Goal: Task Accomplishment & Management: Use online tool/utility

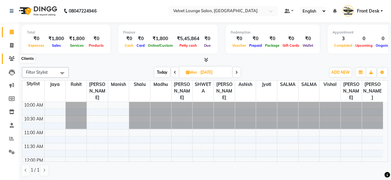
click at [10, 55] on span at bounding box center [11, 58] width 11 height 7
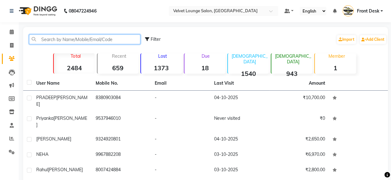
click at [78, 39] on input "text" at bounding box center [84, 39] width 111 height 10
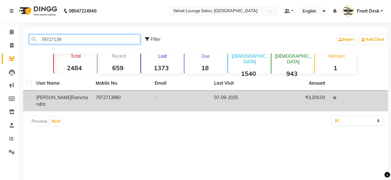
type input "79727139"
click at [231, 98] on td "07-09-2025" at bounding box center [239, 100] width 59 height 21
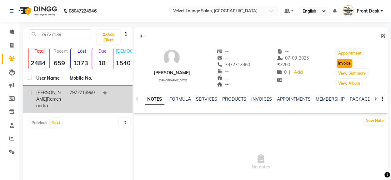
click at [341, 67] on button "Invoice" at bounding box center [345, 63] width 16 height 9
select select "5962"
select select "service"
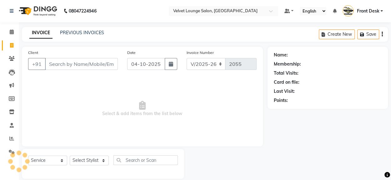
scroll to position [8, 0]
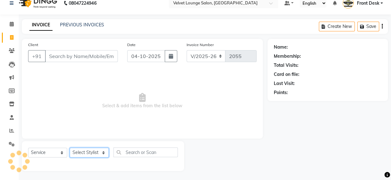
click at [87, 154] on select "Select Stylist" at bounding box center [89, 152] width 39 height 10
type input "7972713960"
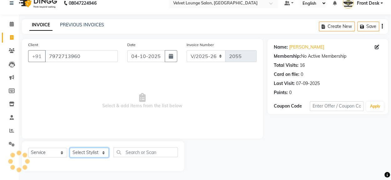
select select "42846"
click at [70, 147] on select "Select Stylist [PERSON_NAME] [PERSON_NAME] [PERSON_NAME] Front Desk Jaya jyoti …" at bounding box center [89, 152] width 39 height 10
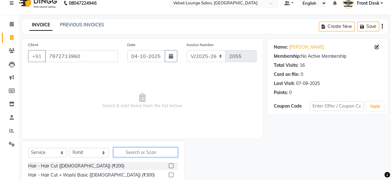
click at [161, 150] on input "text" at bounding box center [146, 152] width 64 height 10
type input "style"
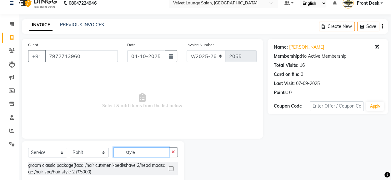
scroll to position [23, 0]
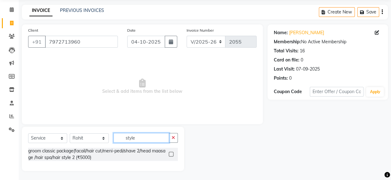
click at [160, 140] on input "style" at bounding box center [142, 138] width 56 height 10
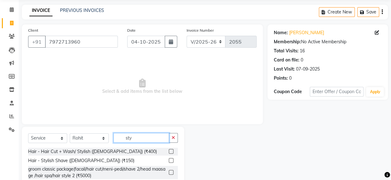
type input "sty"
click at [170, 160] on label at bounding box center [171, 160] width 5 height 5
click at [170, 160] on input "checkbox" at bounding box center [171, 160] width 4 height 4
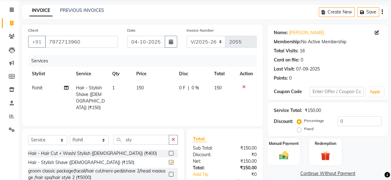
checkbox input "false"
click at [180, 87] on span "0 F" at bounding box center [182, 87] width 6 height 7
select select "42846"
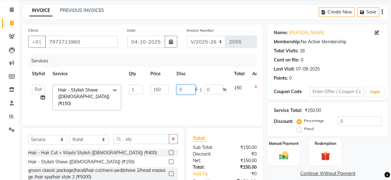
click at [178, 89] on input "0" at bounding box center [186, 89] width 19 height 10
type input "50"
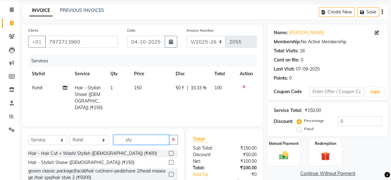
click at [156, 136] on input "sty" at bounding box center [142, 139] width 56 height 10
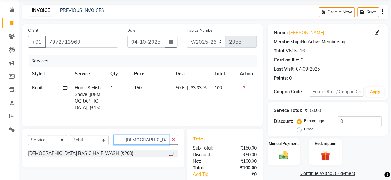
type input "[DEMOGRAPHIC_DATA] wash"
click at [170, 150] on label at bounding box center [171, 152] width 5 height 5
click at [170, 151] on input "checkbox" at bounding box center [171, 153] width 4 height 4
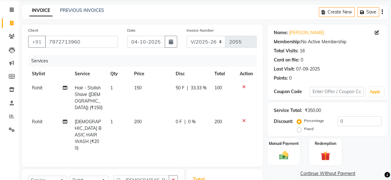
checkbox input "false"
click at [176, 118] on span "0 F" at bounding box center [179, 121] width 6 height 7
select select "42846"
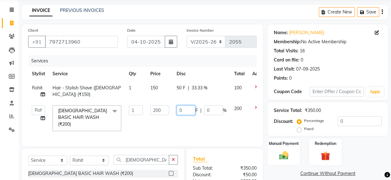
click at [177, 111] on input "0" at bounding box center [186, 110] width 19 height 10
type input "100"
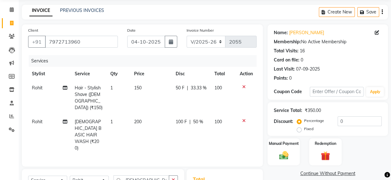
click at [288, 155] on img at bounding box center [284, 154] width 16 height 11
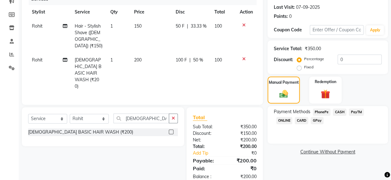
scroll to position [84, 0]
click at [322, 110] on span "PhonePe" at bounding box center [322, 111] width 18 height 7
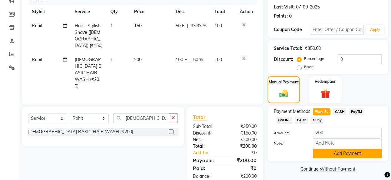
click at [328, 154] on button "Add Payment" at bounding box center [347, 153] width 69 height 10
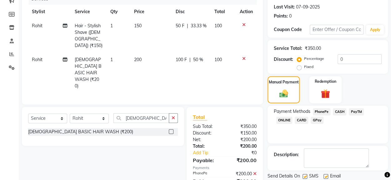
scroll to position [105, 0]
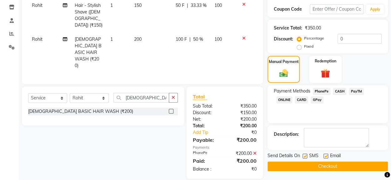
click at [355, 168] on button "Checkout" at bounding box center [328, 166] width 120 height 10
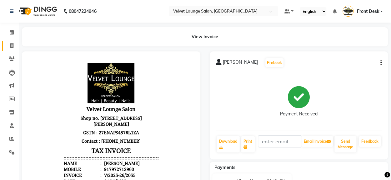
click at [10, 42] on link "Invoice" at bounding box center [9, 46] width 15 height 10
select select "5962"
select select "service"
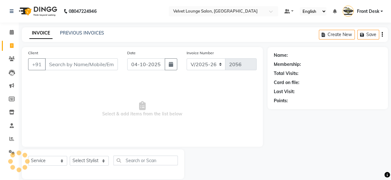
scroll to position [8, 0]
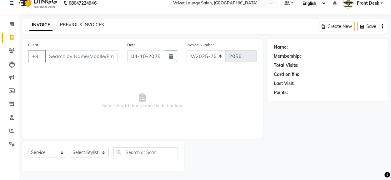
click at [75, 27] on link "PREVIOUS INVOICES" at bounding box center [82, 25] width 44 height 6
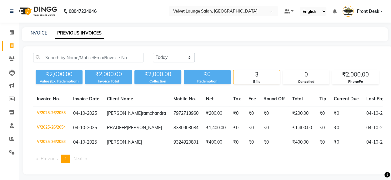
click at [237, 33] on div "INVOICE PREVIOUS INVOICES" at bounding box center [201, 33] width 359 height 7
